Goal: Task Accomplishment & Management: Manage account settings

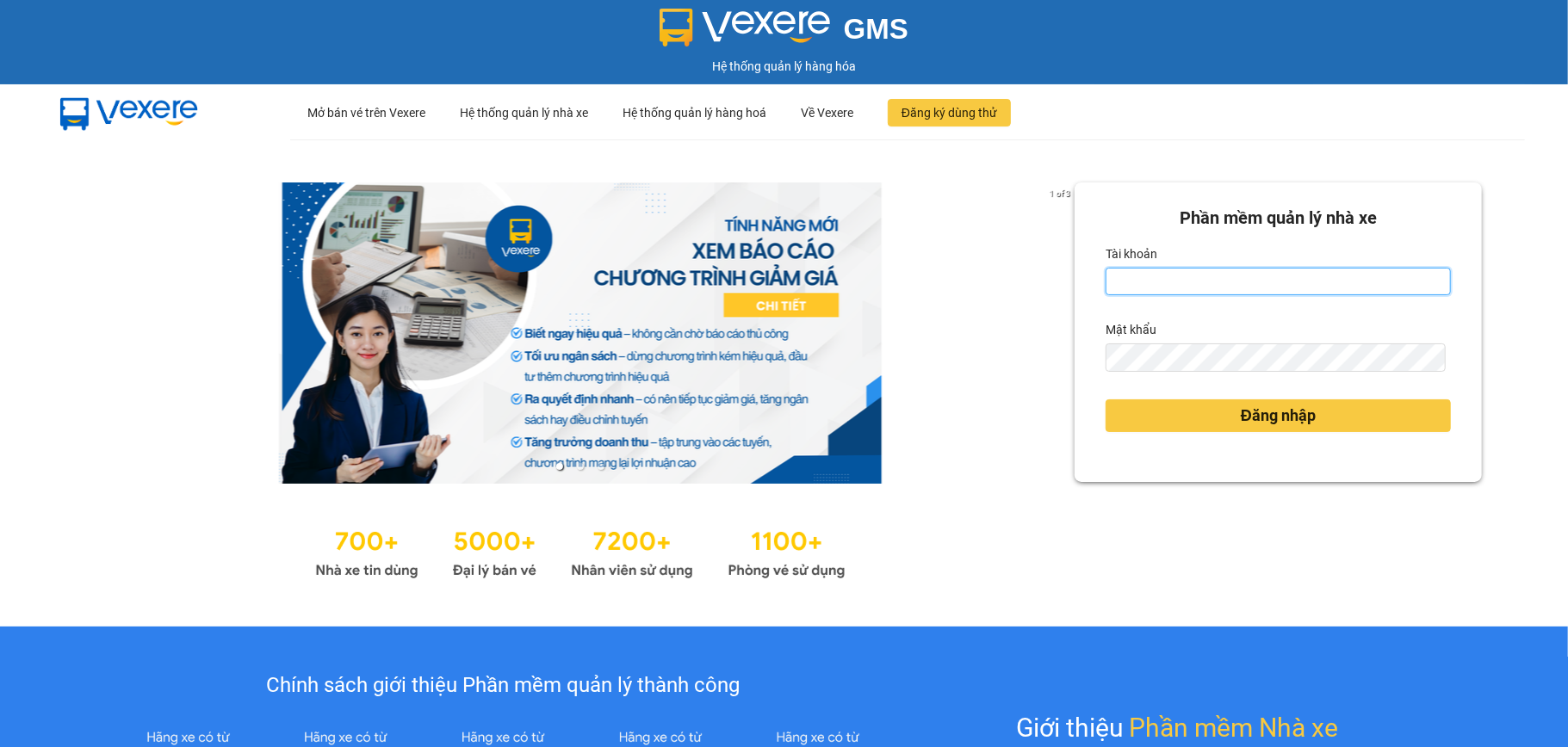
click at [1192, 283] on input "Tài khoản" at bounding box center [1277, 281] width 345 height 28
type input "tranngoctu.xevn"
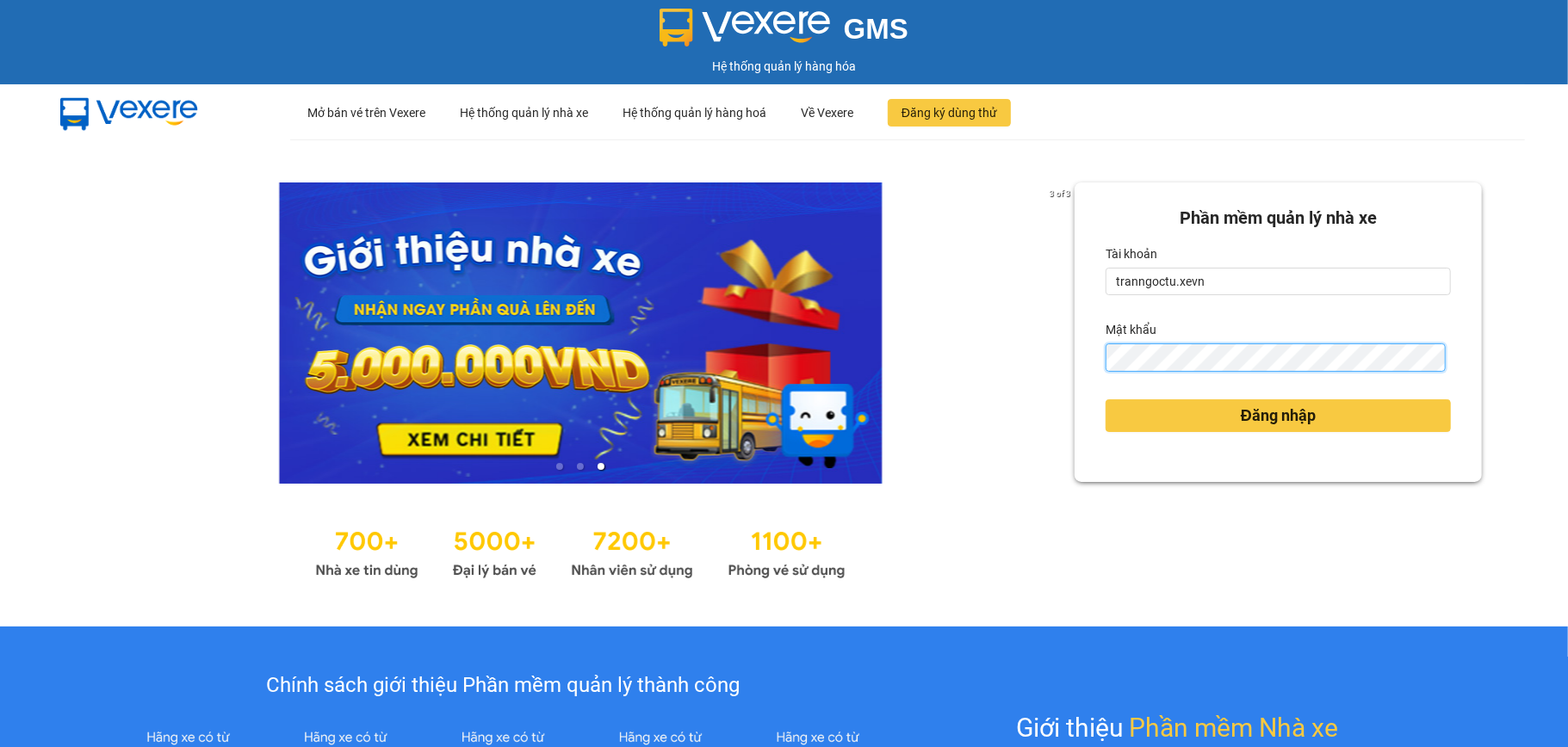
click at [1105, 399] on button "Đăng nhập" at bounding box center [1277, 415] width 345 height 33
